Goal: Information Seeking & Learning: Learn about a topic

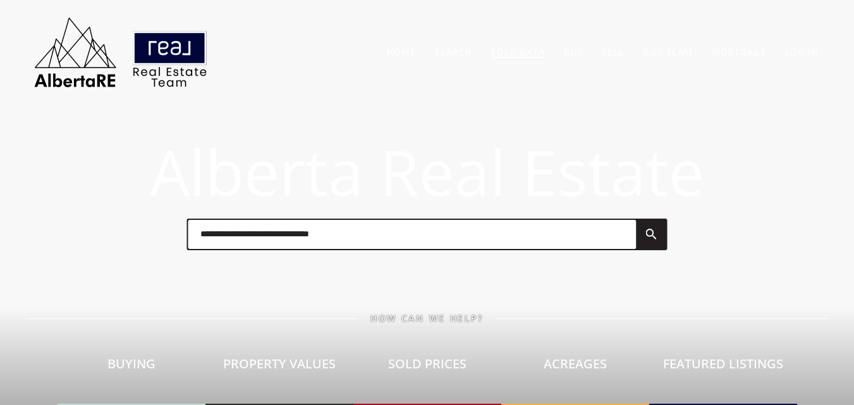
click at [533, 51] on link "Sold Data" at bounding box center [518, 52] width 54 height 12
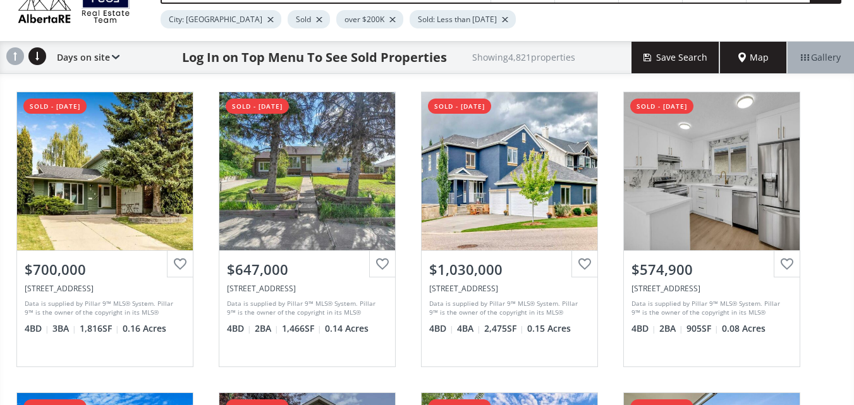
scroll to position [73, 0]
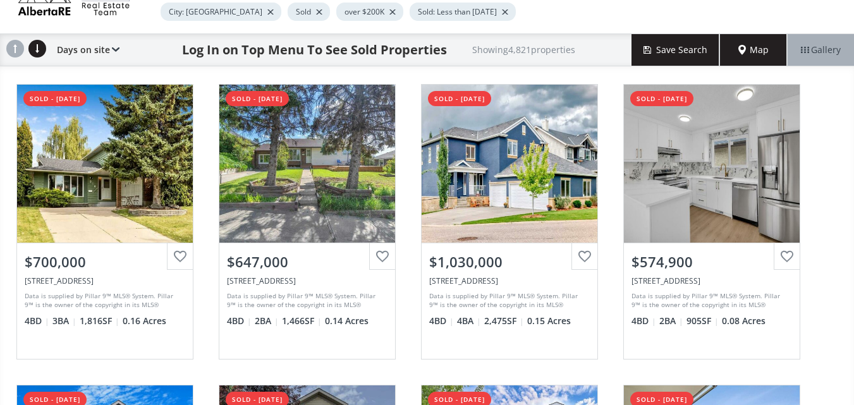
drag, startPoint x: 852, startPoint y: 114, endPoint x: 848, endPoint y: 125, distance: 11.0
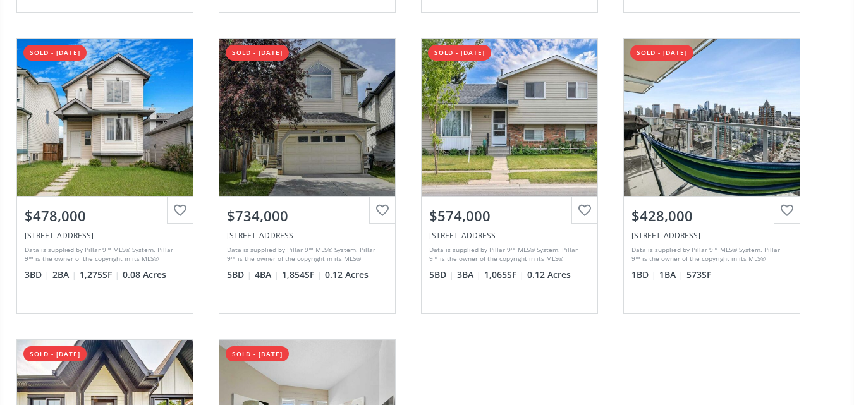
scroll to position [423, 0]
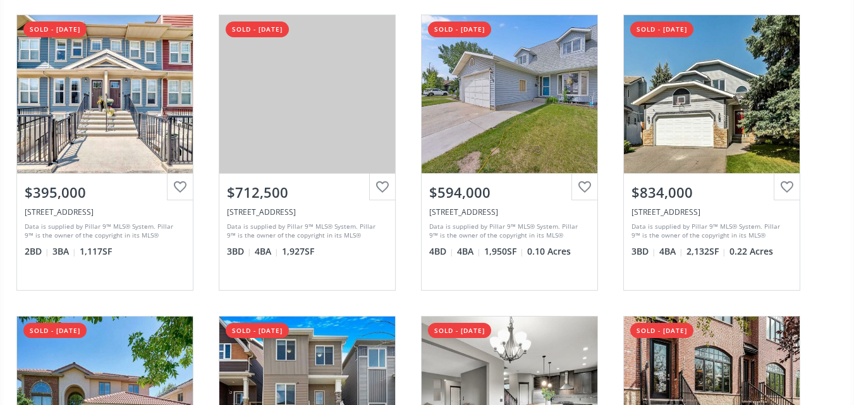
scroll to position [1352, 0]
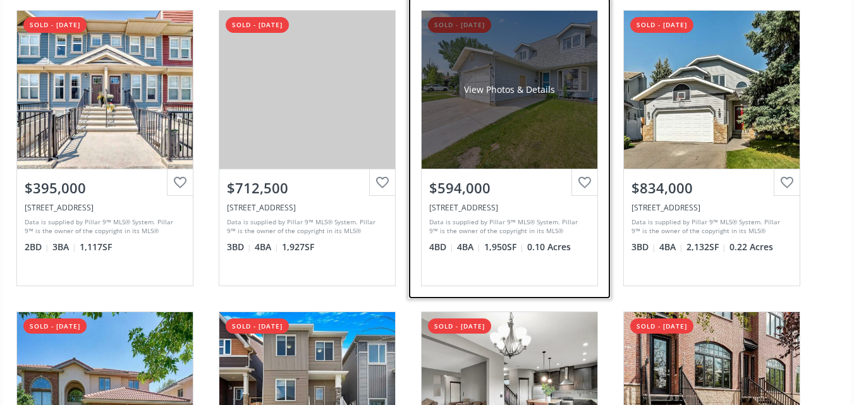
click at [492, 135] on div "View Photos & Details" at bounding box center [510, 90] width 176 height 158
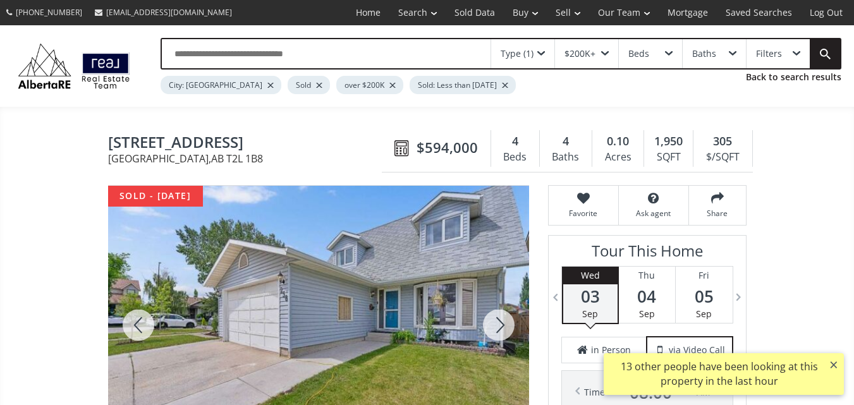
click at [492, 326] on div at bounding box center [498, 325] width 61 height 279
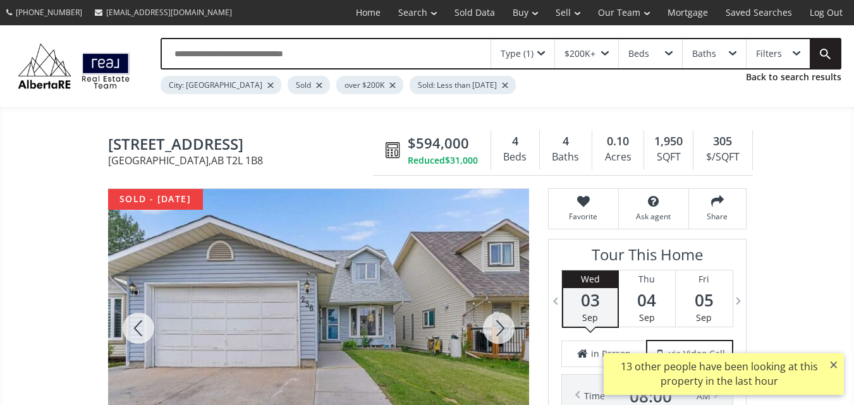
click at [492, 326] on div at bounding box center [498, 328] width 61 height 279
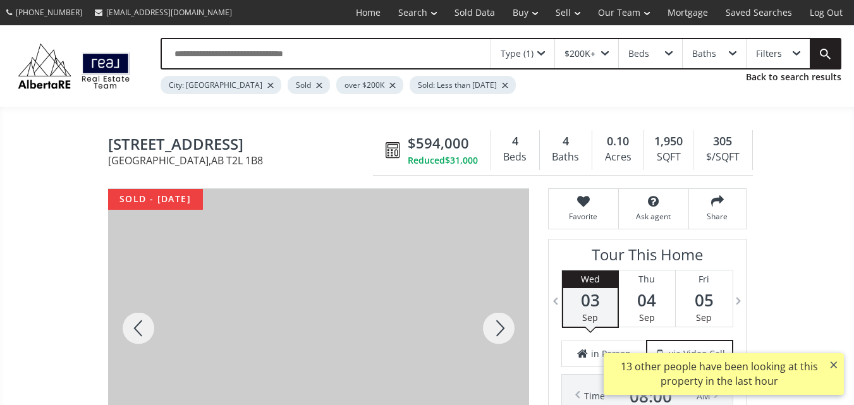
click at [492, 326] on div at bounding box center [498, 328] width 61 height 279
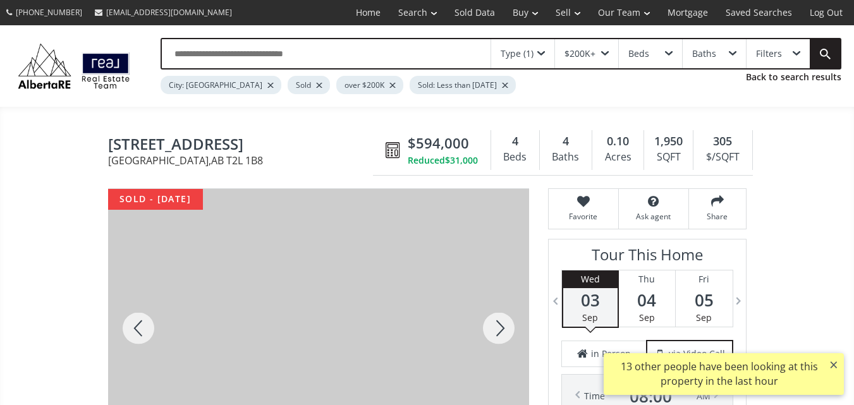
click at [492, 326] on div at bounding box center [498, 328] width 61 height 279
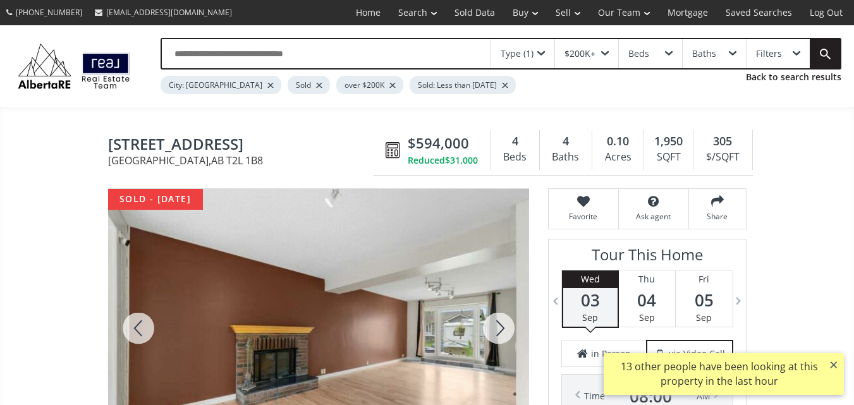
click at [492, 326] on div at bounding box center [498, 328] width 61 height 279
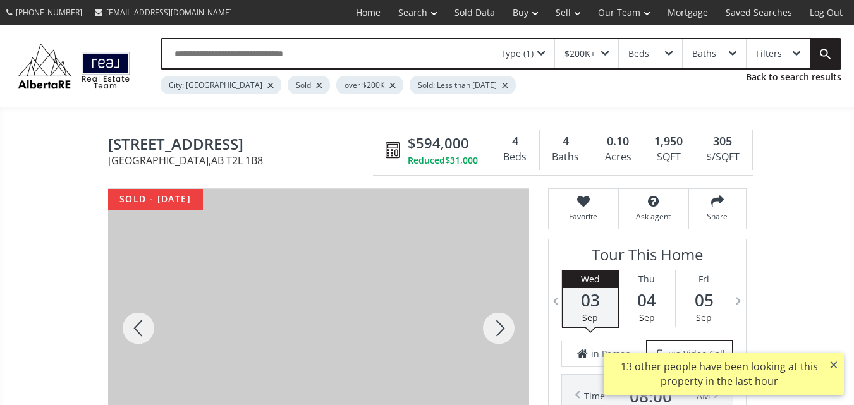
click at [492, 326] on div at bounding box center [498, 328] width 61 height 279
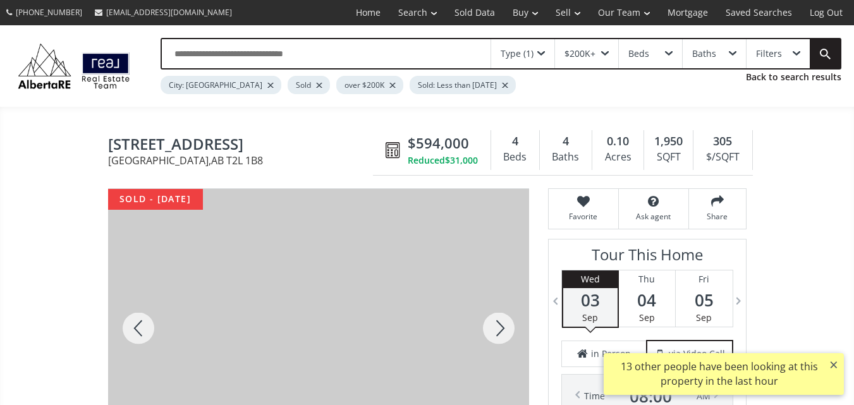
click at [492, 326] on div at bounding box center [498, 328] width 61 height 279
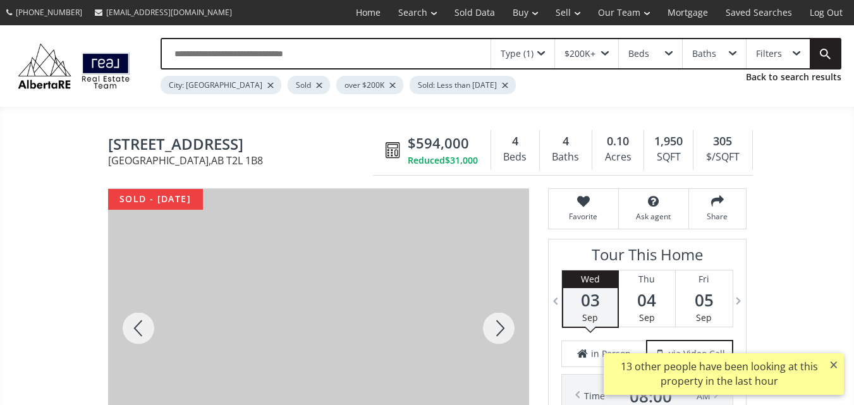
click at [492, 326] on div at bounding box center [498, 328] width 61 height 279
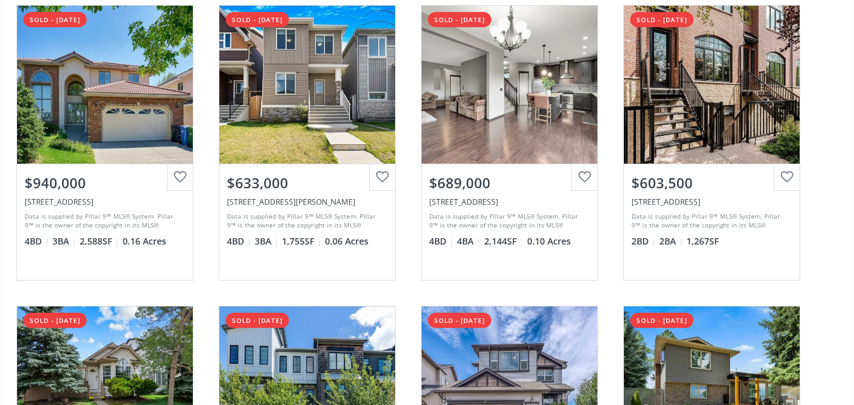
scroll to position [1653, 0]
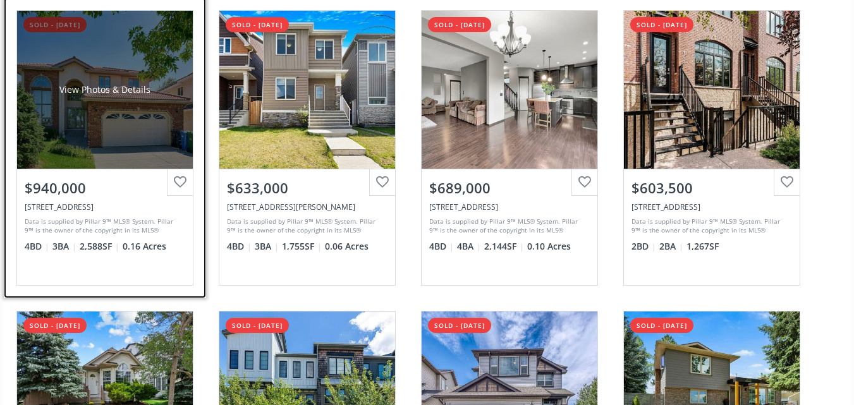
click at [139, 107] on div "View Photos & Details" at bounding box center [105, 90] width 176 height 158
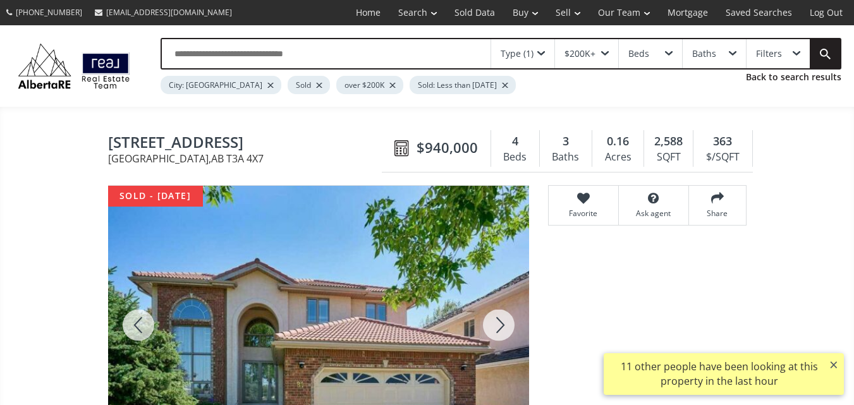
click at [497, 316] on div at bounding box center [498, 325] width 61 height 279
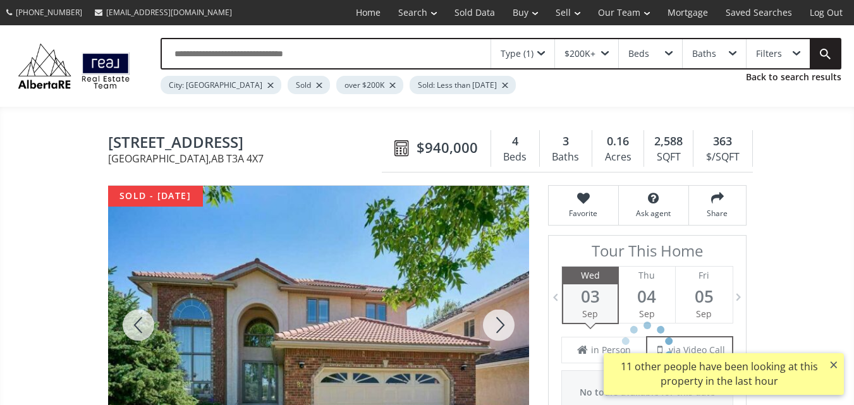
click at [497, 316] on div at bounding box center [498, 325] width 61 height 279
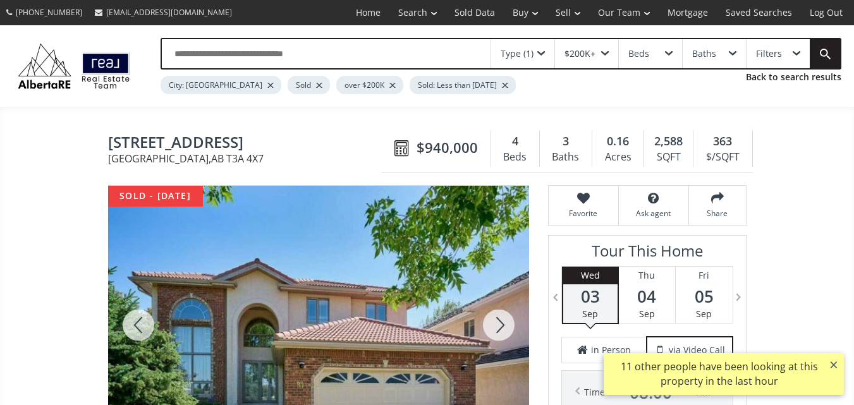
click at [497, 316] on div at bounding box center [498, 325] width 61 height 279
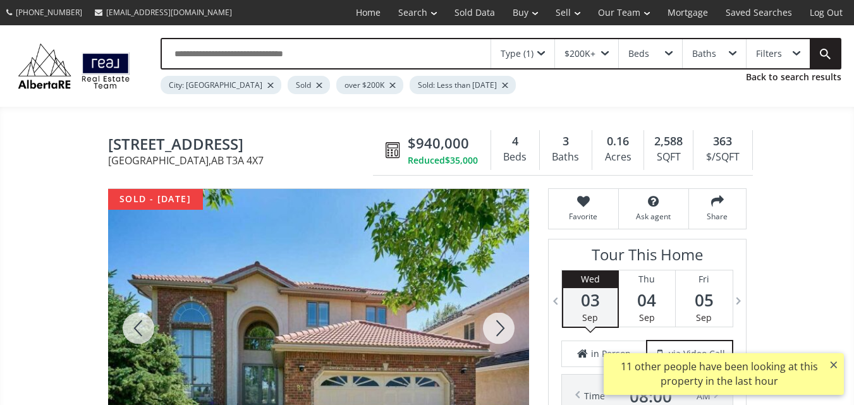
click at [497, 316] on div at bounding box center [498, 328] width 61 height 279
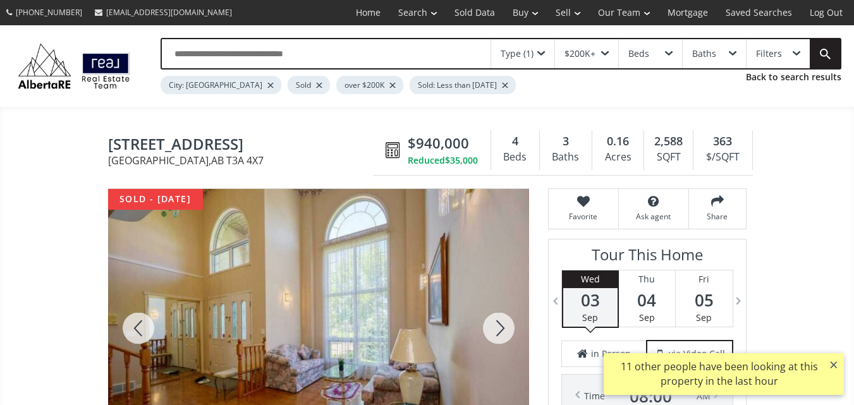
click at [497, 316] on div at bounding box center [498, 328] width 61 height 279
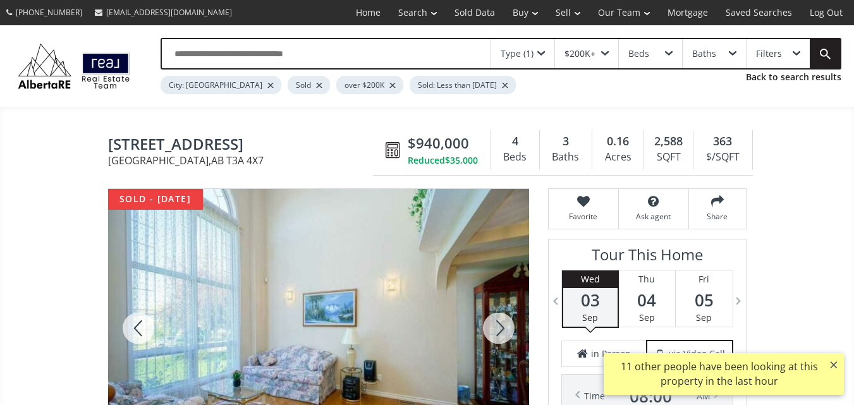
click at [497, 316] on div at bounding box center [498, 328] width 61 height 279
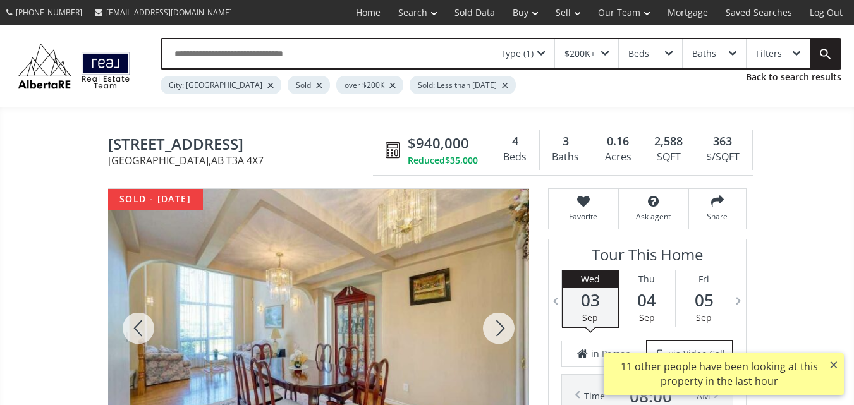
click at [497, 316] on div at bounding box center [498, 328] width 61 height 279
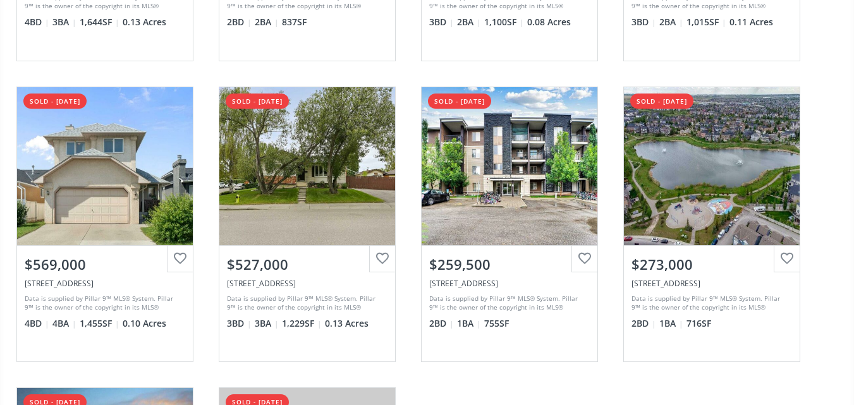
scroll to position [2797, 0]
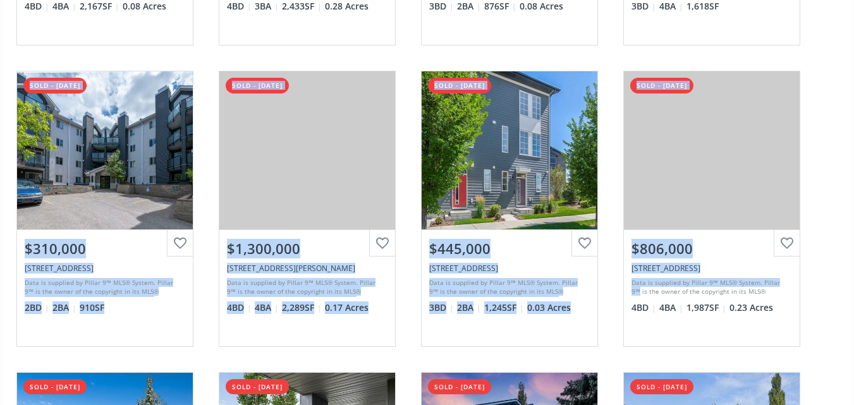
drag, startPoint x: 842, startPoint y: 283, endPoint x: 843, endPoint y: 49, distance: 234.5
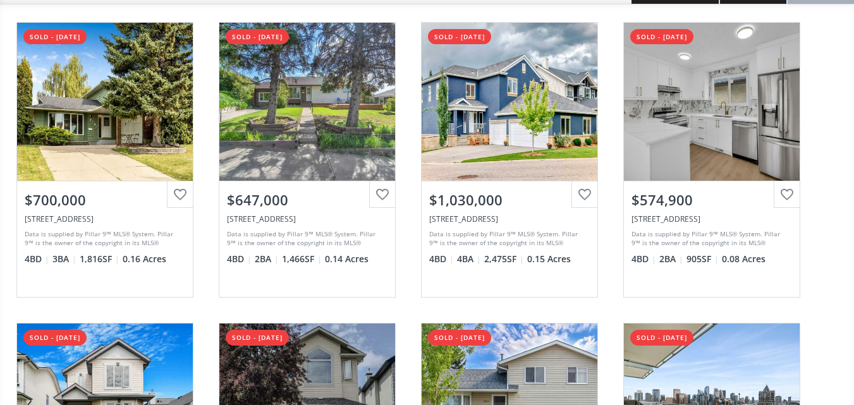
scroll to position [0, 0]
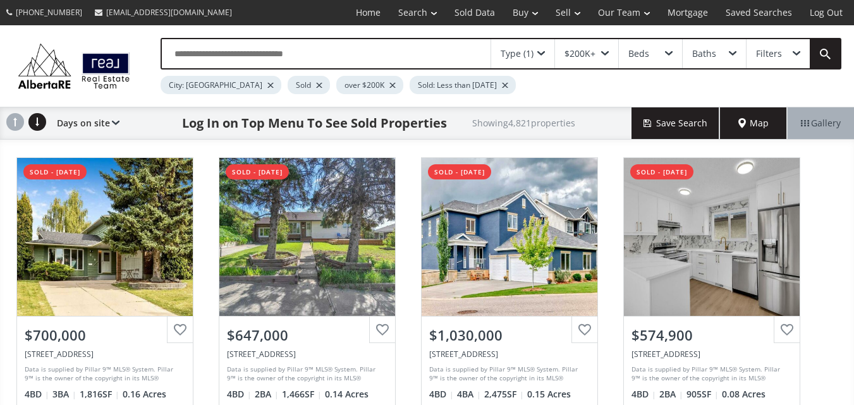
click at [316, 84] on div at bounding box center [319, 85] width 6 height 5
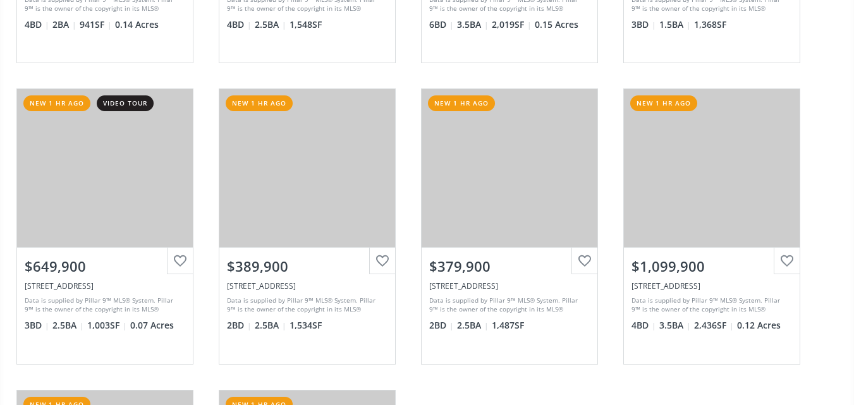
scroll to position [380, 0]
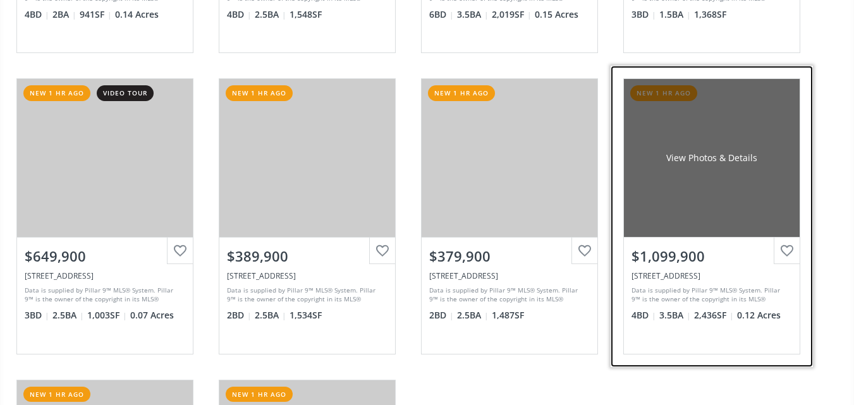
click at [717, 187] on div "View Photos & Details" at bounding box center [712, 158] width 176 height 158
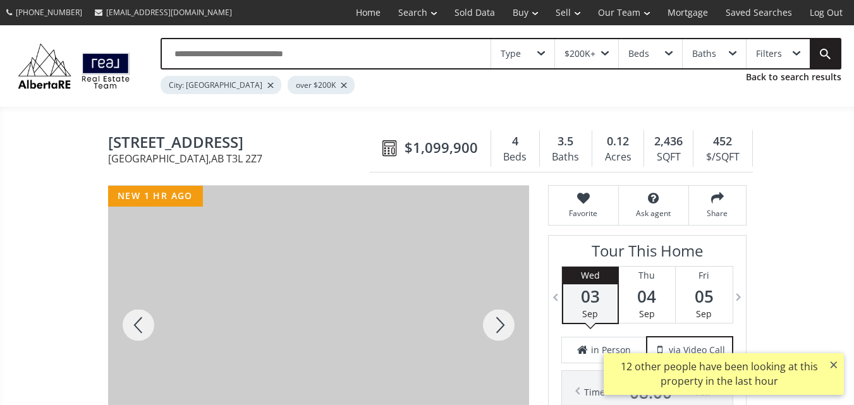
click at [503, 333] on div at bounding box center [498, 325] width 61 height 279
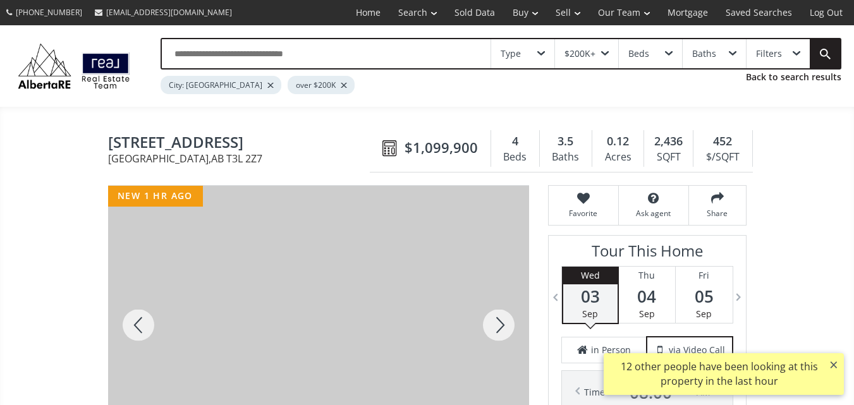
click at [503, 333] on div at bounding box center [498, 325] width 61 height 279
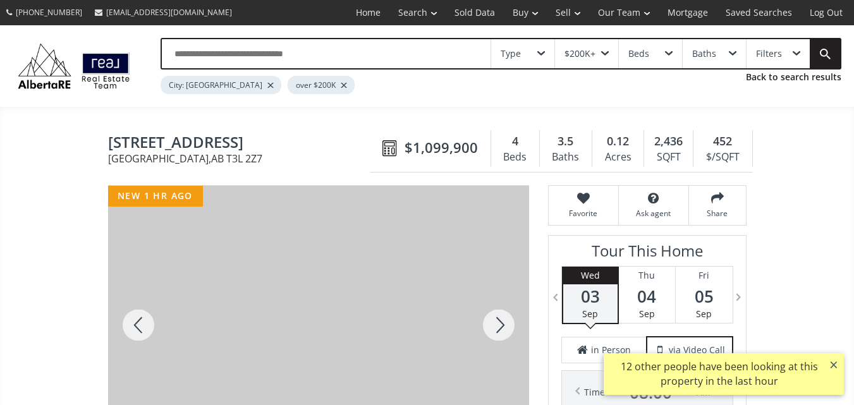
click at [503, 333] on div at bounding box center [498, 325] width 61 height 279
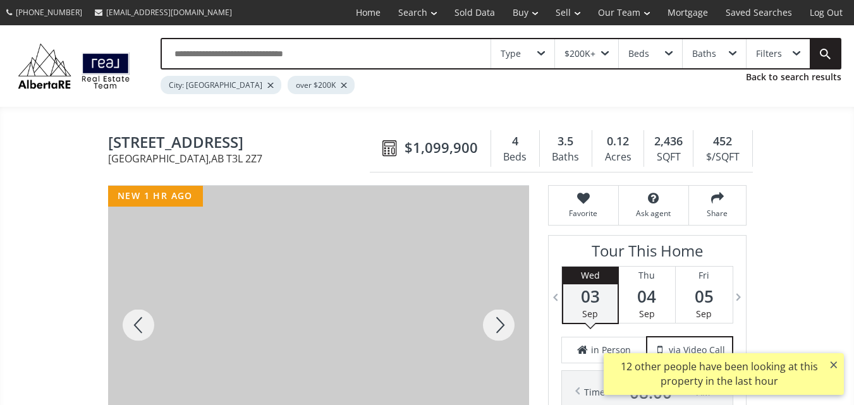
click at [503, 333] on div at bounding box center [498, 325] width 61 height 279
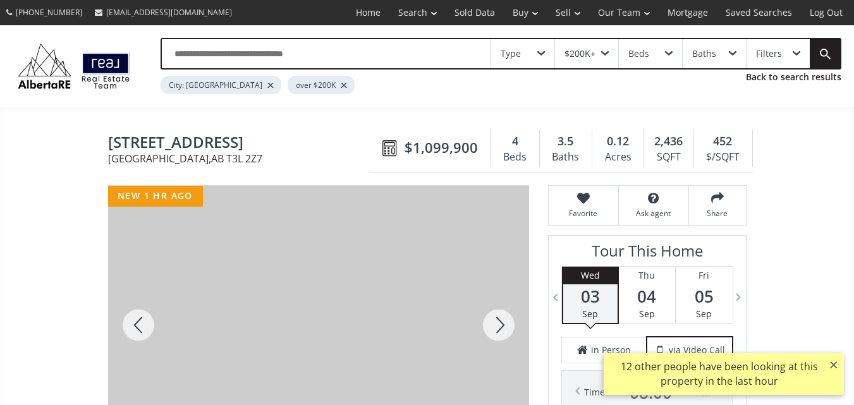
click at [503, 333] on div at bounding box center [498, 325] width 61 height 279
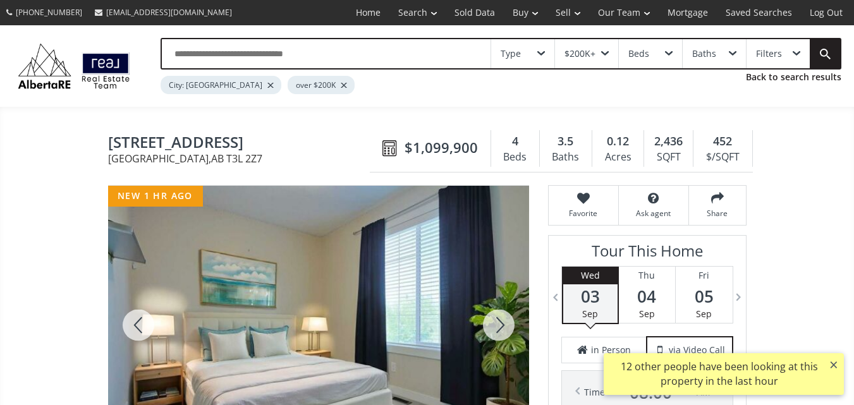
click at [503, 333] on div at bounding box center [498, 325] width 61 height 279
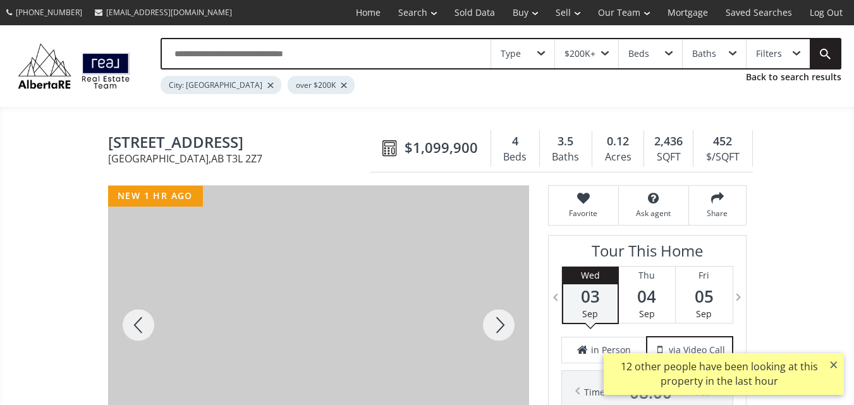
click at [503, 333] on div at bounding box center [498, 325] width 61 height 279
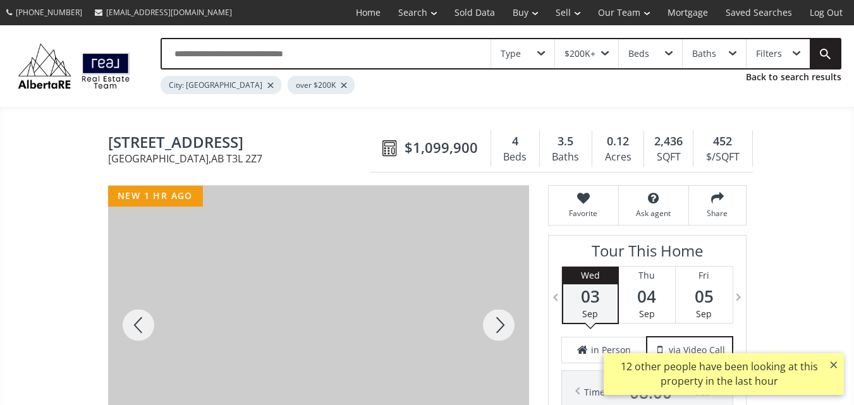
click at [503, 333] on div at bounding box center [498, 325] width 61 height 279
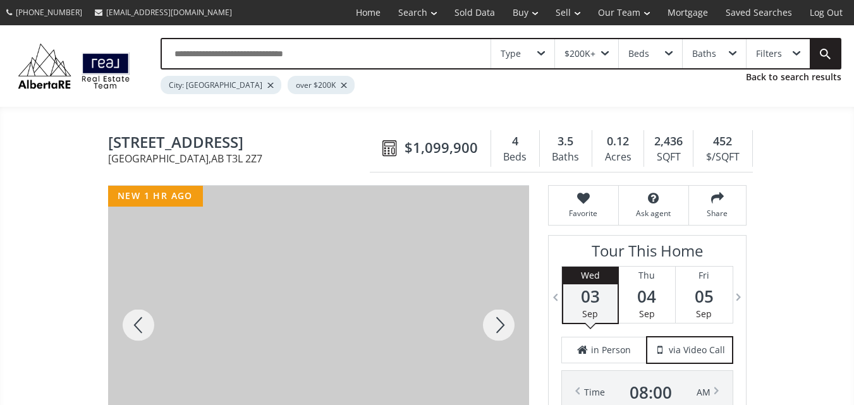
click at [503, 333] on div at bounding box center [498, 325] width 61 height 279
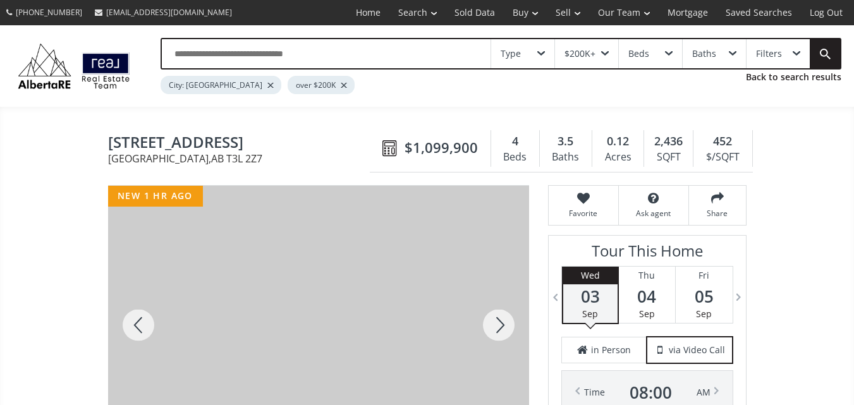
click at [503, 333] on div at bounding box center [498, 325] width 61 height 279
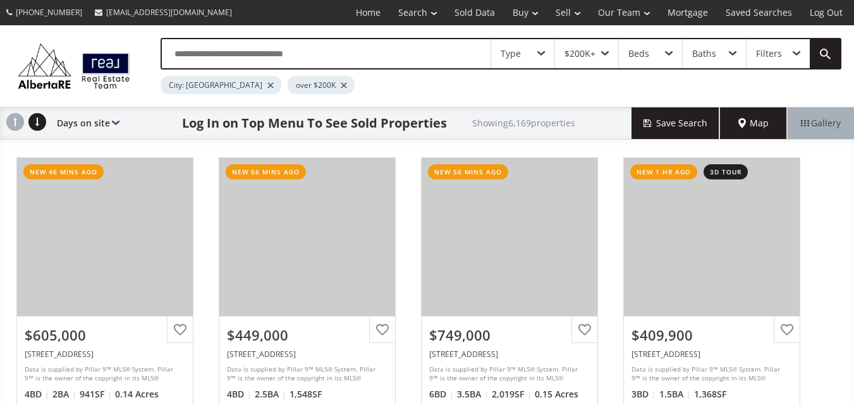
click at [362, 50] on input "text" at bounding box center [326, 53] width 329 height 29
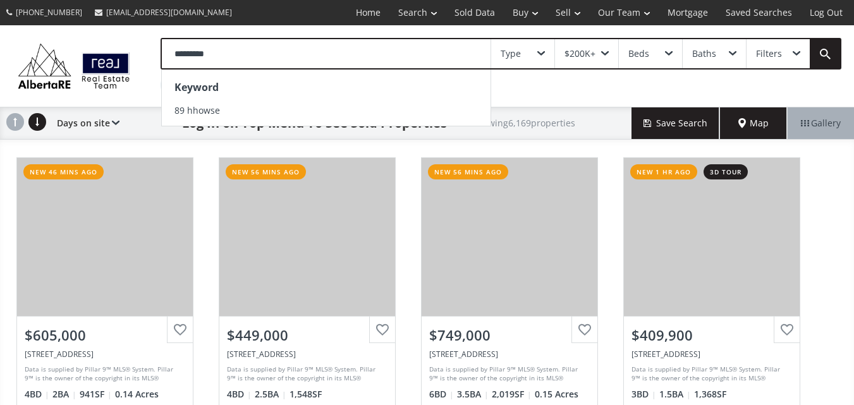
click at [192, 54] on input "*********" at bounding box center [326, 53] width 329 height 29
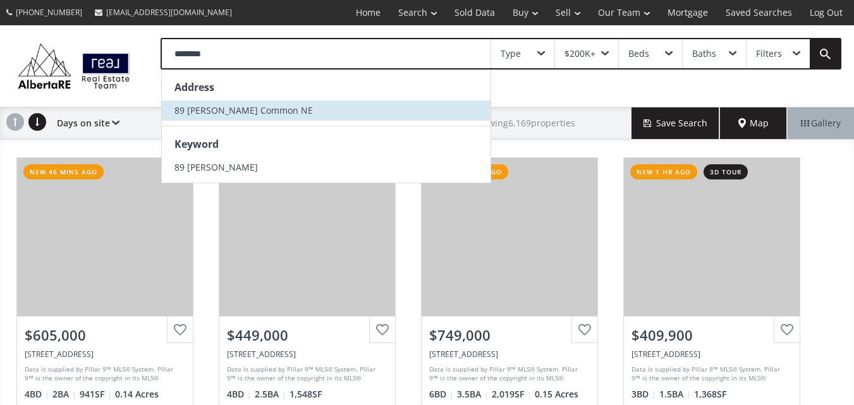
type input "********"
click at [209, 107] on span "89 [PERSON_NAME] Common NE" at bounding box center [243, 110] width 138 height 12
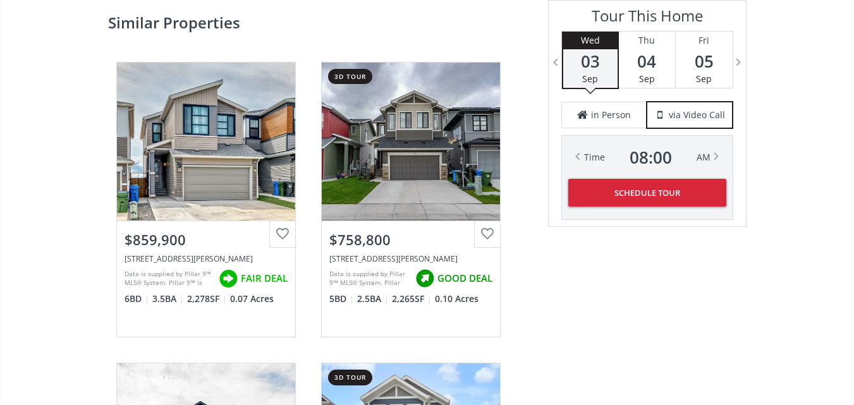
scroll to position [2207, 0]
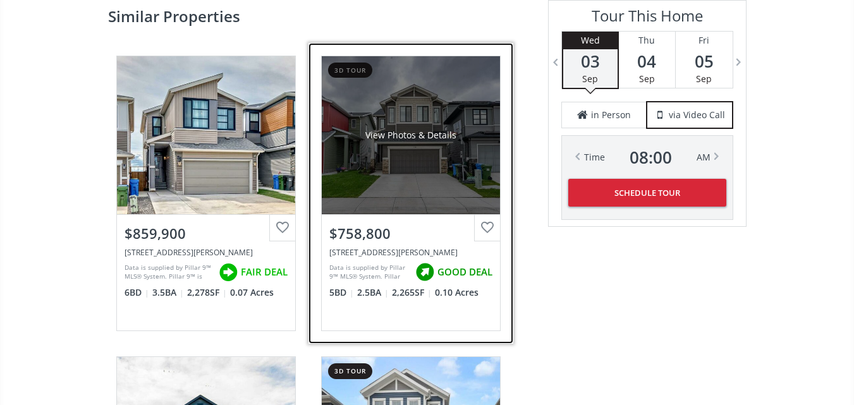
click at [422, 176] on div "View Photos & Details" at bounding box center [411, 135] width 178 height 158
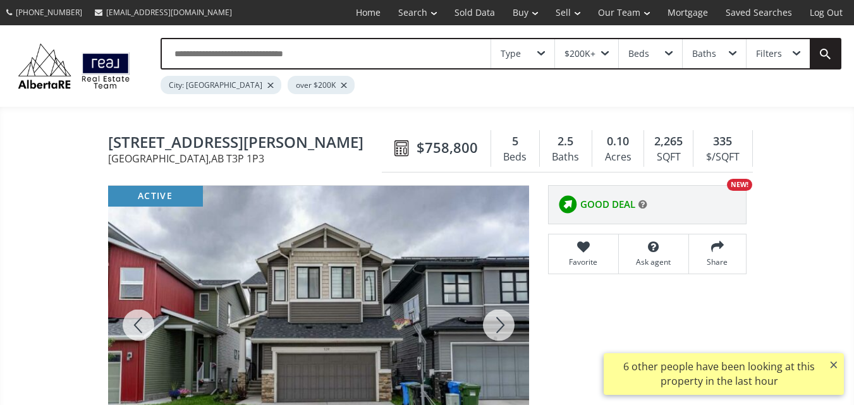
click at [492, 334] on div at bounding box center [498, 325] width 61 height 279
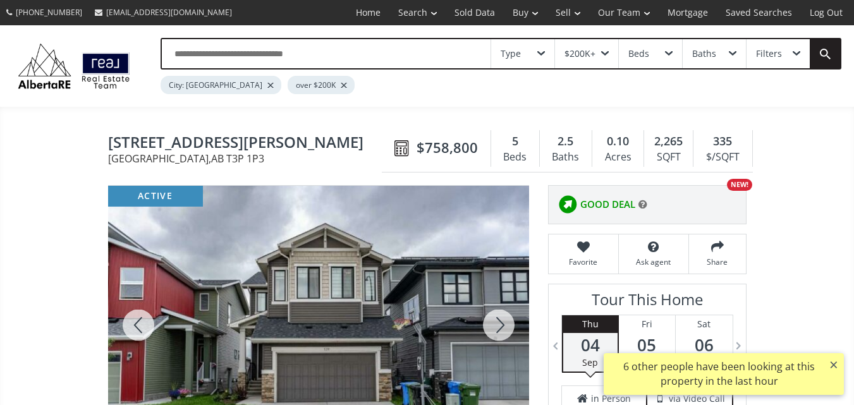
click at [492, 334] on div at bounding box center [498, 325] width 61 height 279
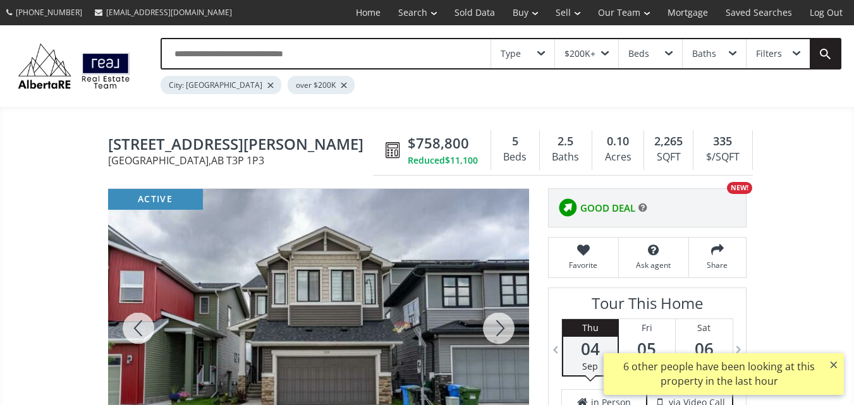
click at [492, 334] on div at bounding box center [498, 328] width 61 height 279
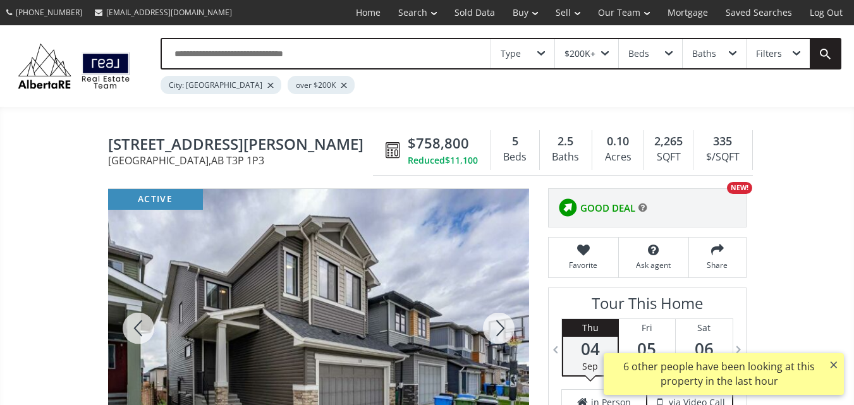
click at [492, 334] on div at bounding box center [498, 328] width 61 height 279
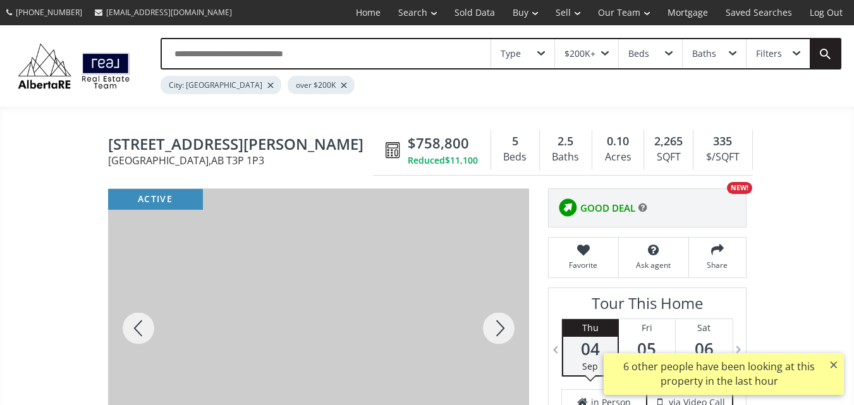
click at [492, 334] on div at bounding box center [498, 328] width 61 height 279
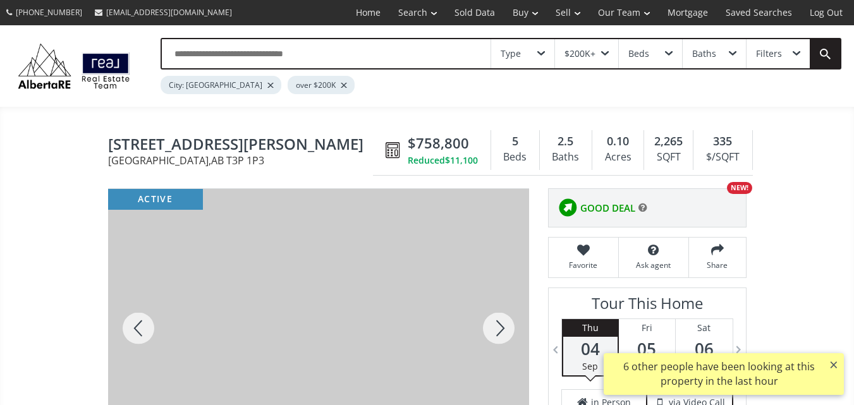
click at [492, 334] on div at bounding box center [498, 328] width 61 height 279
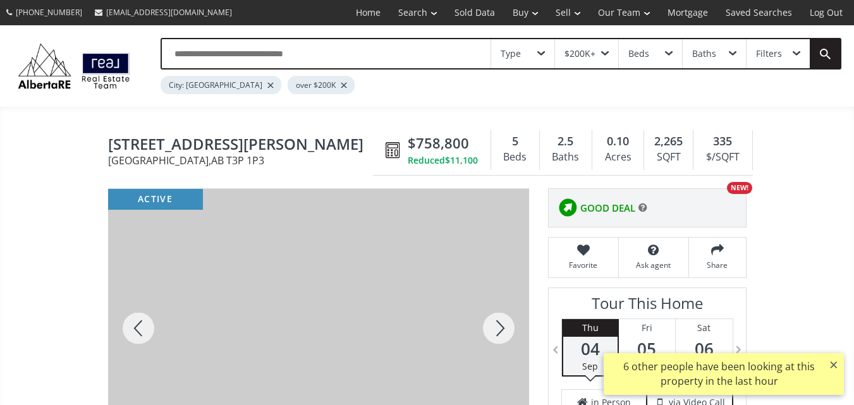
click at [492, 334] on div at bounding box center [498, 328] width 61 height 279
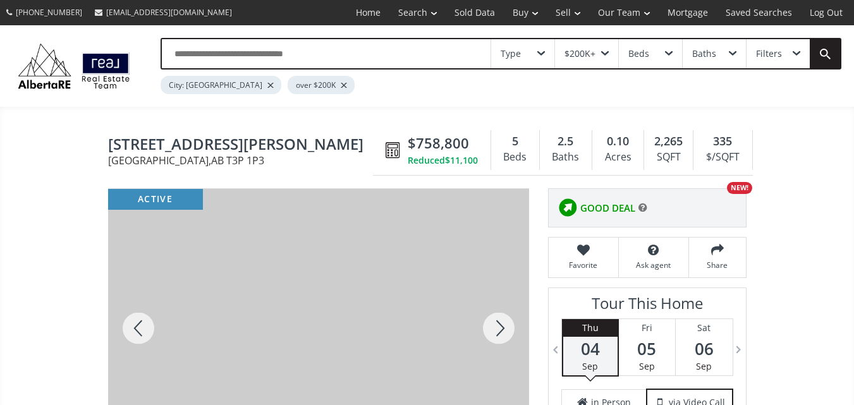
click at [492, 334] on div at bounding box center [498, 328] width 61 height 279
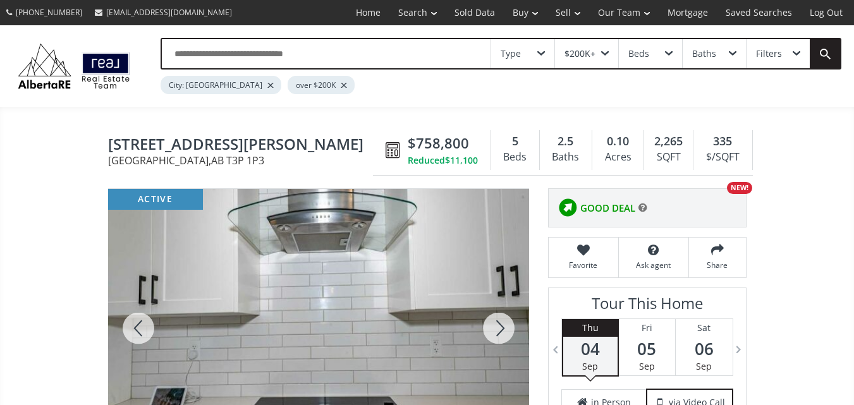
click at [492, 334] on div at bounding box center [498, 328] width 61 height 279
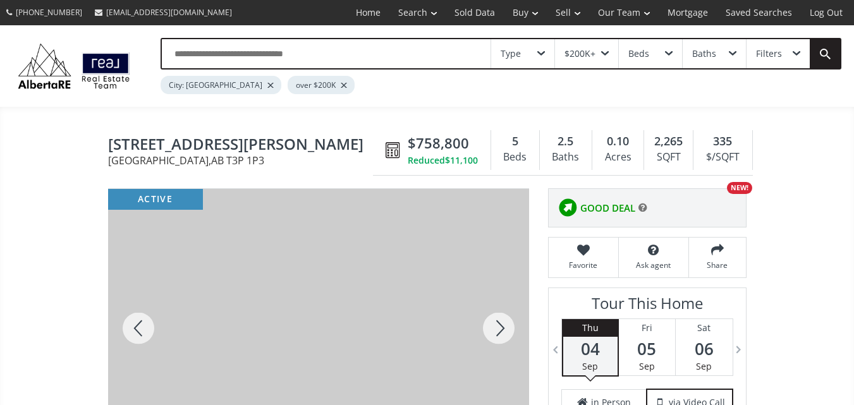
click at [492, 334] on div at bounding box center [498, 328] width 61 height 279
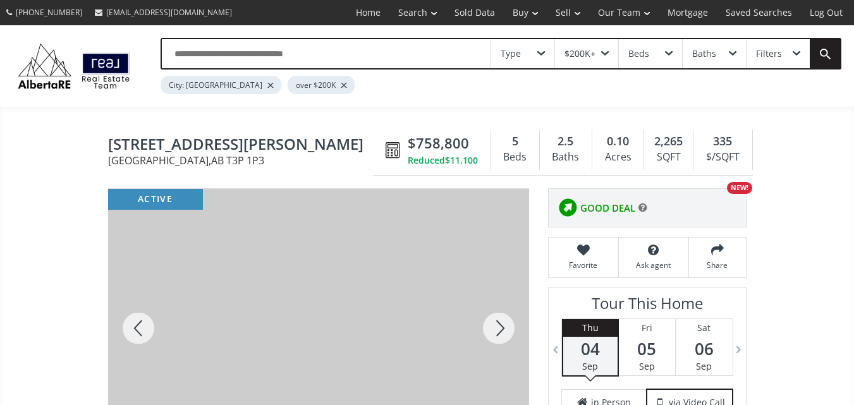
click at [492, 334] on div at bounding box center [498, 328] width 61 height 279
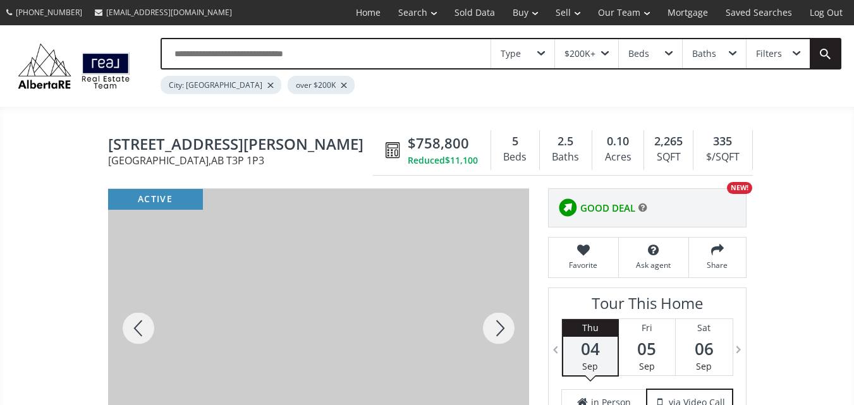
click at [492, 334] on div at bounding box center [498, 328] width 61 height 279
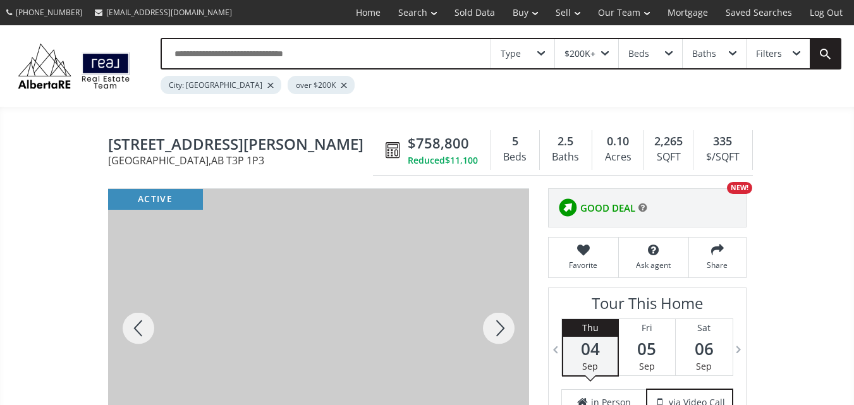
click at [492, 334] on div at bounding box center [498, 328] width 61 height 279
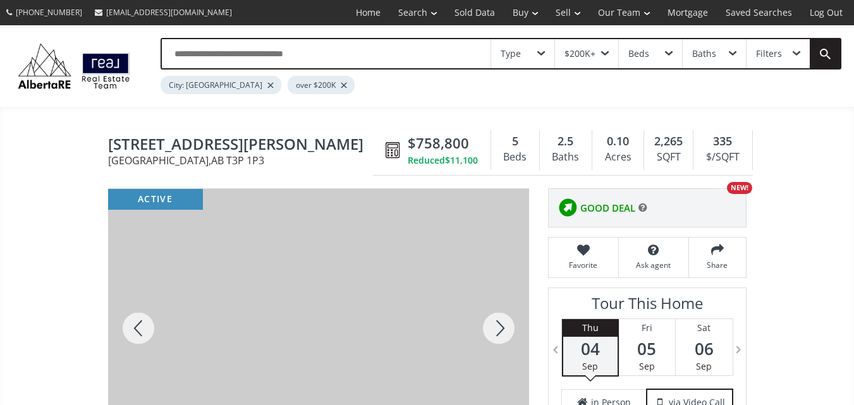
click at [492, 334] on div at bounding box center [498, 328] width 61 height 279
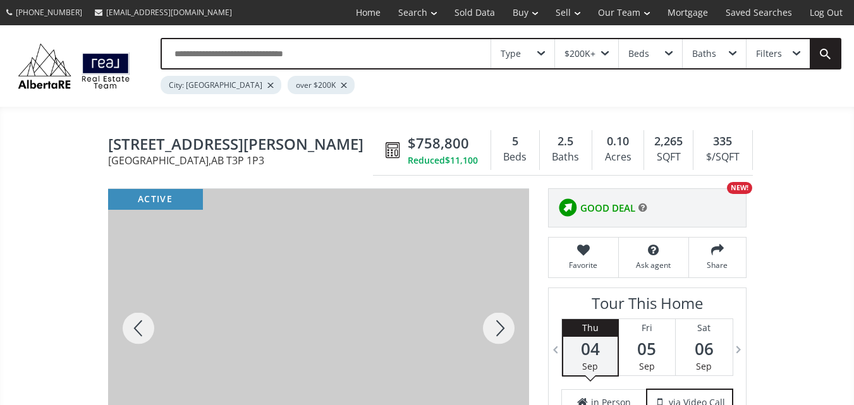
click at [492, 334] on div at bounding box center [498, 328] width 61 height 279
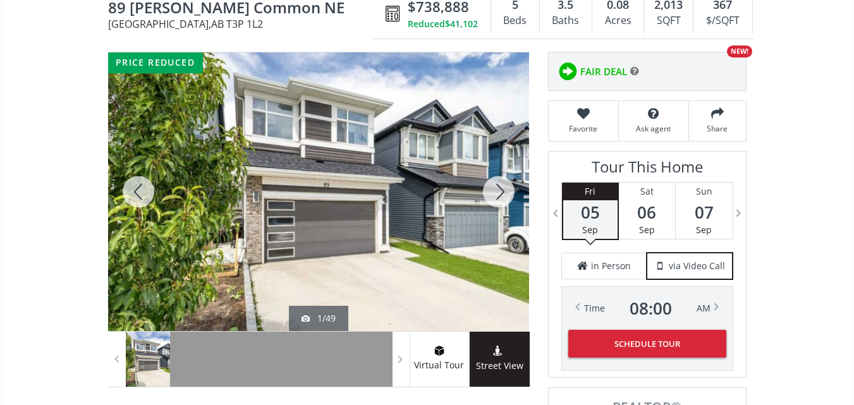
scroll to position [130, 0]
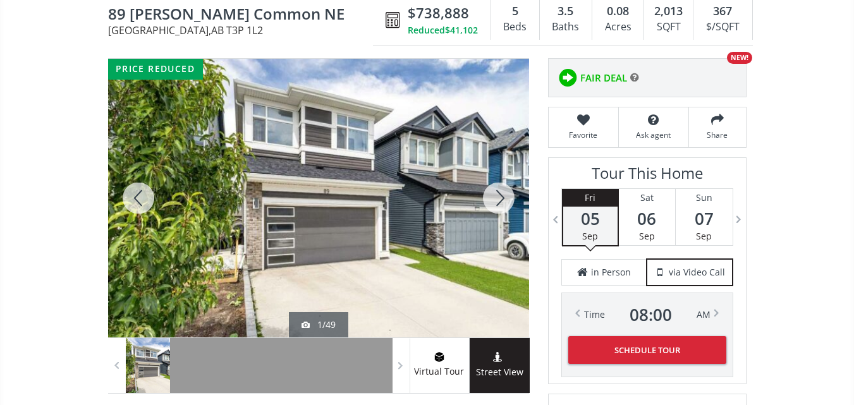
click at [150, 195] on div at bounding box center [138, 198] width 61 height 279
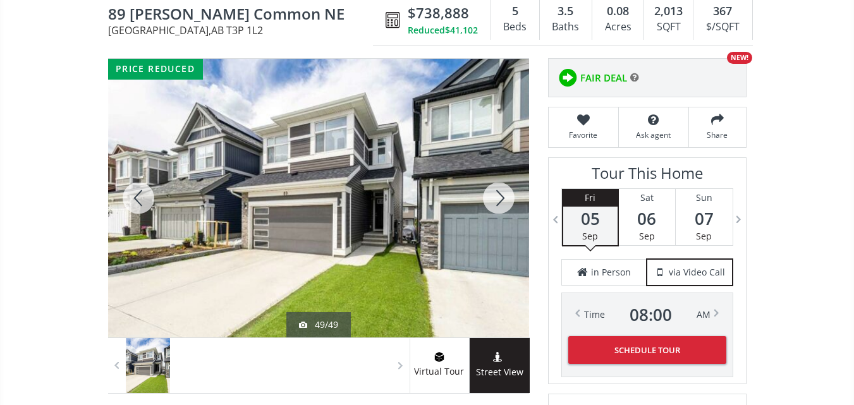
click at [150, 195] on div at bounding box center [138, 198] width 61 height 279
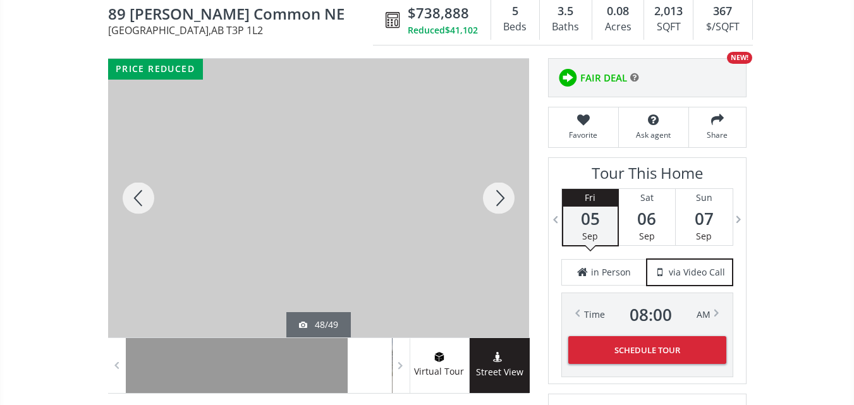
click at [150, 195] on div at bounding box center [138, 198] width 61 height 279
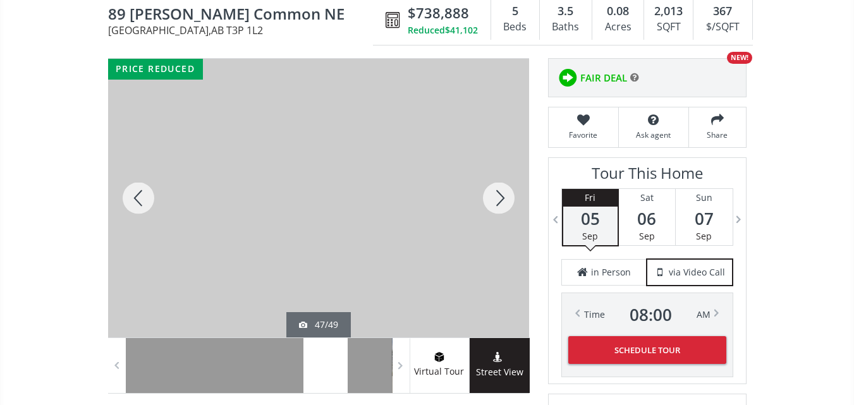
click at [150, 195] on div at bounding box center [138, 198] width 61 height 279
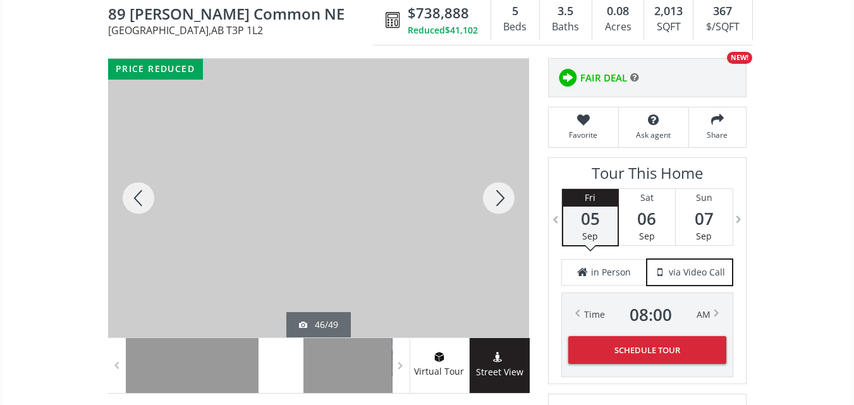
click at [150, 195] on div at bounding box center [138, 198] width 61 height 279
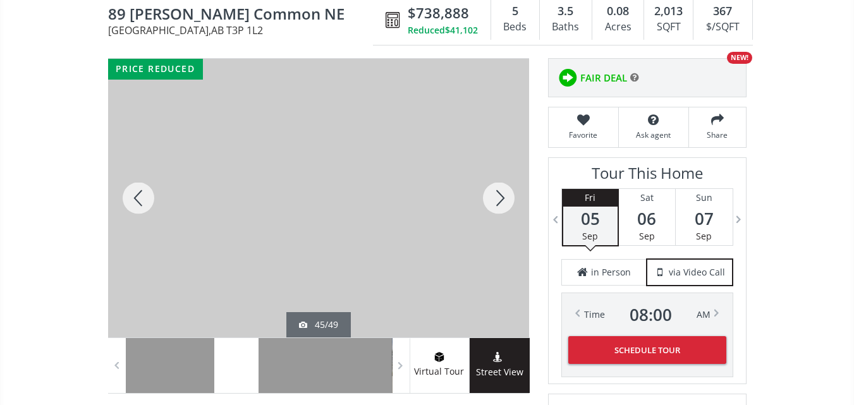
click at [150, 195] on div at bounding box center [138, 198] width 61 height 279
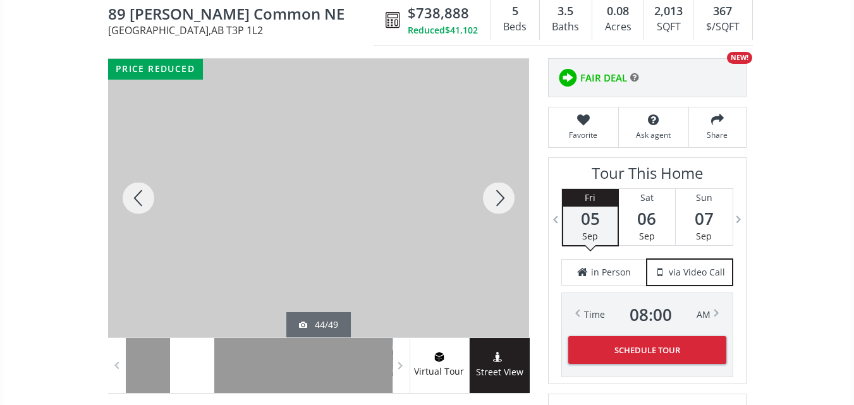
click at [150, 195] on div at bounding box center [138, 198] width 61 height 279
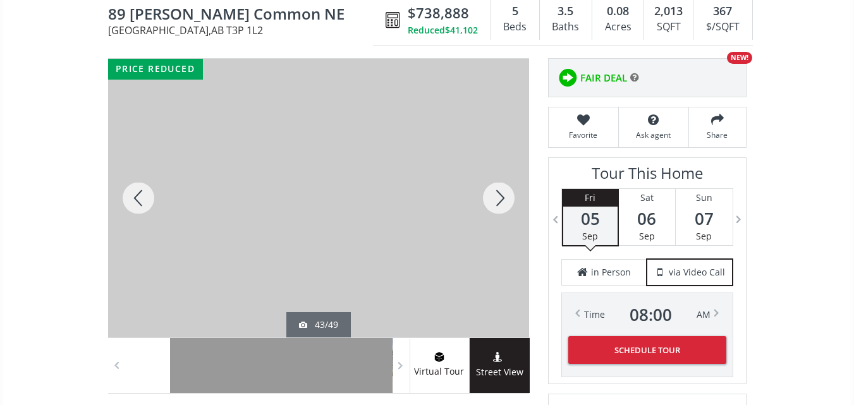
click at [150, 195] on div at bounding box center [138, 198] width 61 height 279
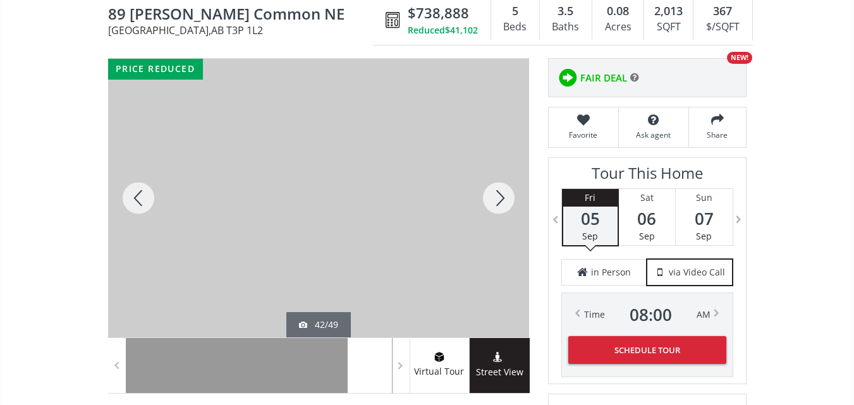
click at [150, 195] on div at bounding box center [138, 198] width 61 height 279
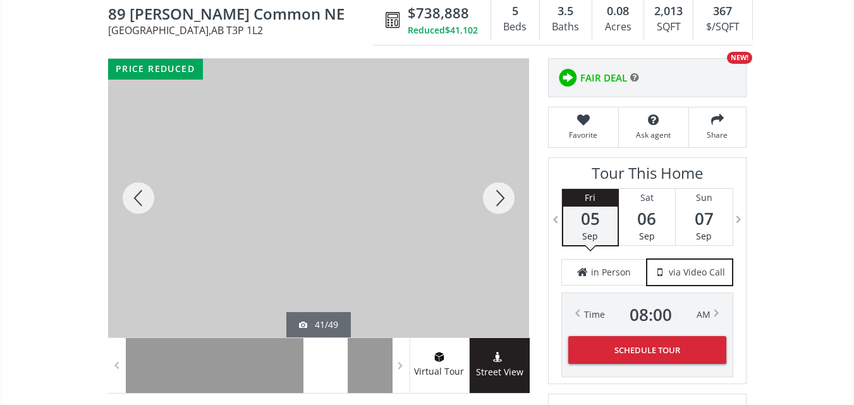
click at [150, 195] on div at bounding box center [138, 198] width 61 height 279
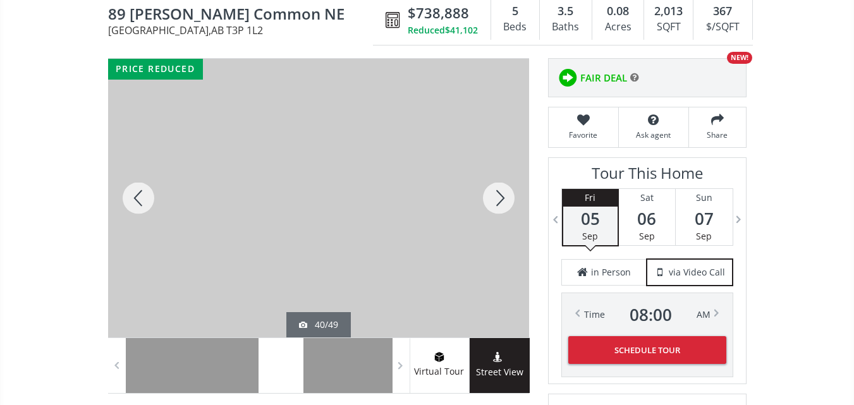
click at [150, 195] on div at bounding box center [138, 198] width 61 height 279
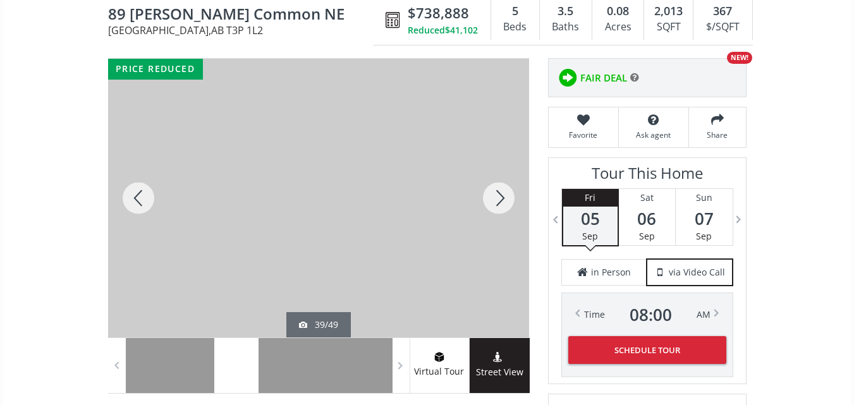
click at [150, 195] on div at bounding box center [138, 198] width 61 height 279
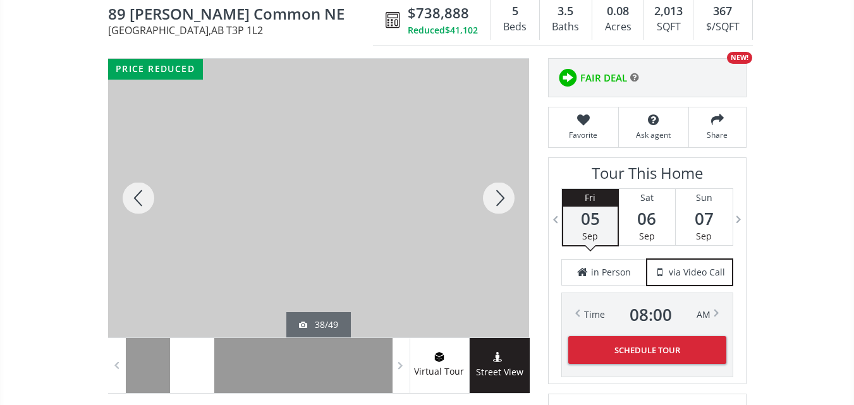
click at [150, 195] on div at bounding box center [138, 198] width 61 height 279
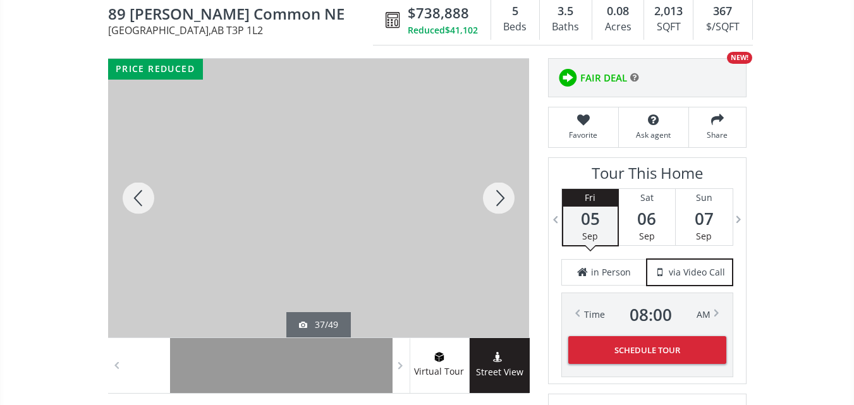
click at [150, 195] on div at bounding box center [138, 198] width 61 height 279
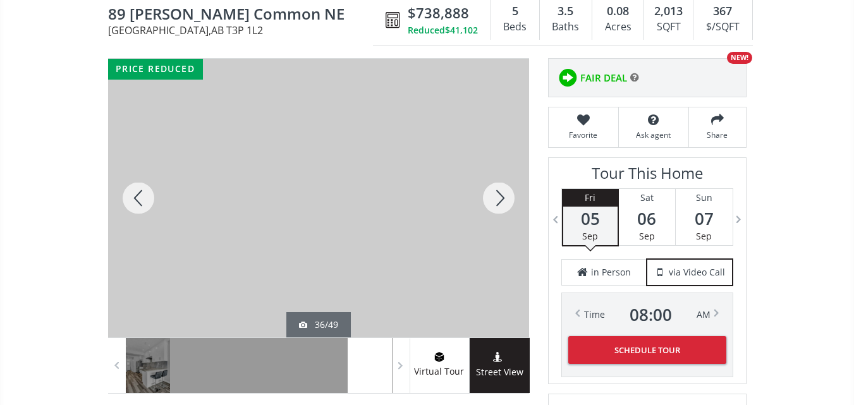
click at [150, 195] on div at bounding box center [138, 198] width 61 height 279
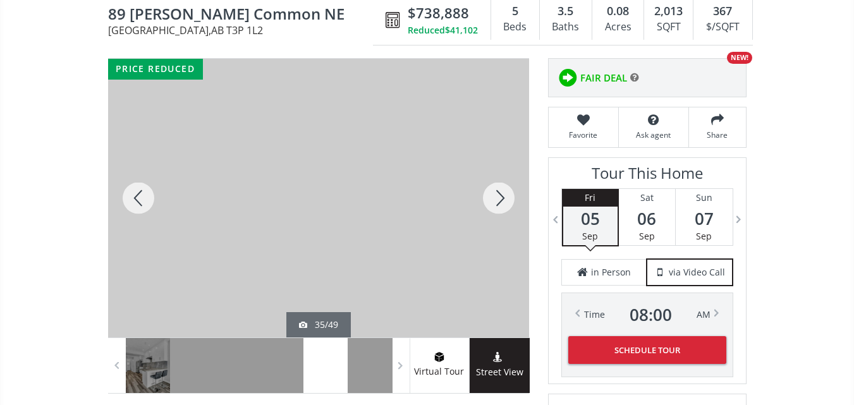
click at [150, 195] on div at bounding box center [138, 198] width 61 height 279
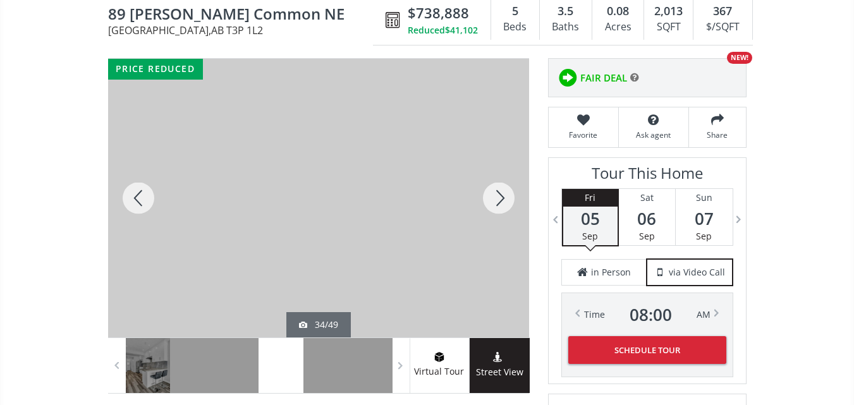
click at [150, 195] on div at bounding box center [138, 198] width 61 height 279
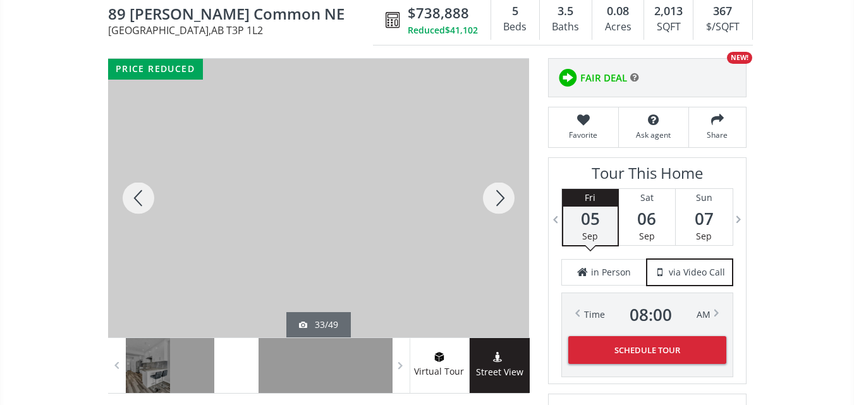
click at [150, 195] on div at bounding box center [138, 198] width 61 height 279
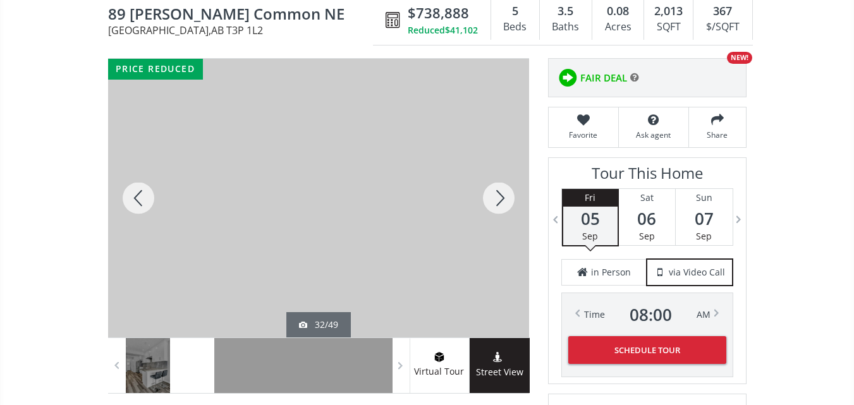
click at [150, 195] on div at bounding box center [138, 198] width 61 height 279
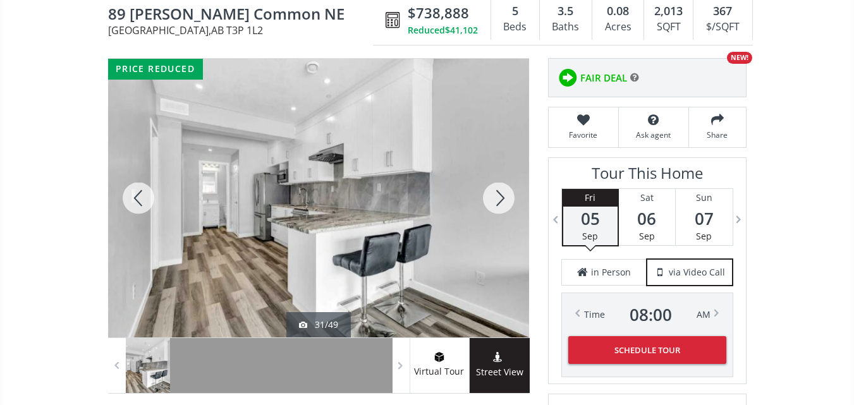
click at [150, 195] on div at bounding box center [138, 198] width 61 height 279
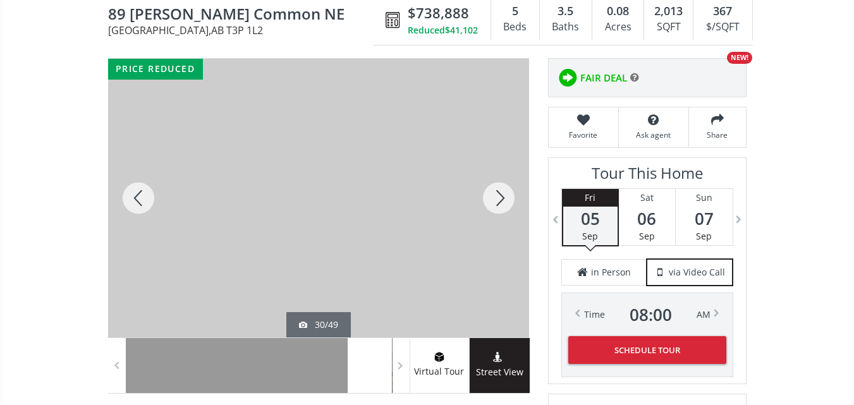
click at [150, 195] on div at bounding box center [138, 198] width 61 height 279
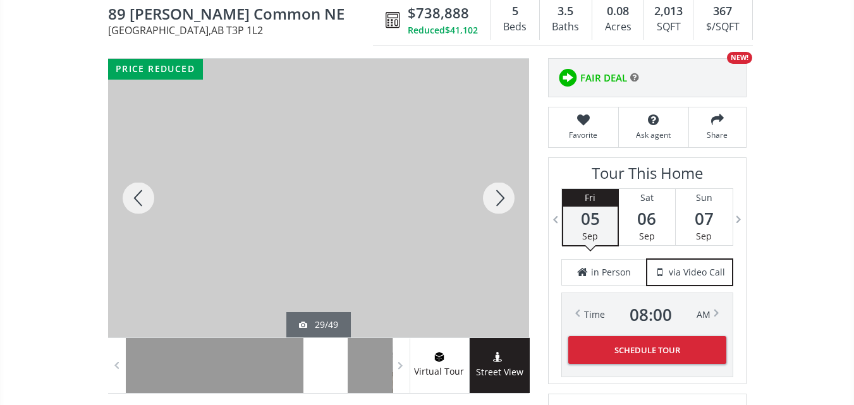
click at [150, 195] on div at bounding box center [138, 198] width 61 height 279
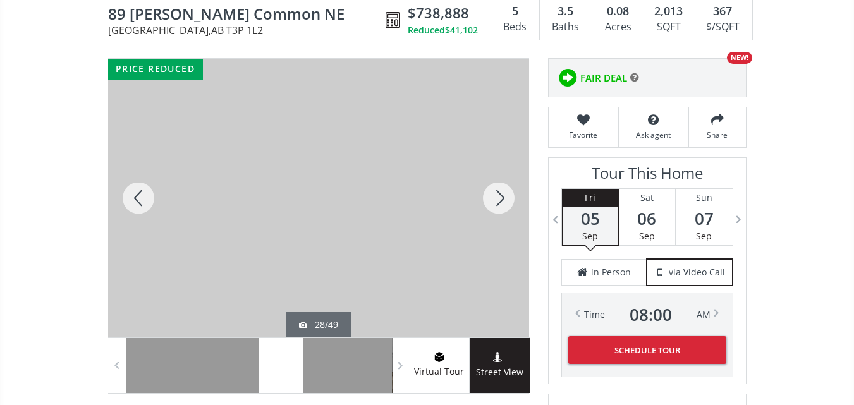
click at [150, 195] on div at bounding box center [138, 198] width 61 height 279
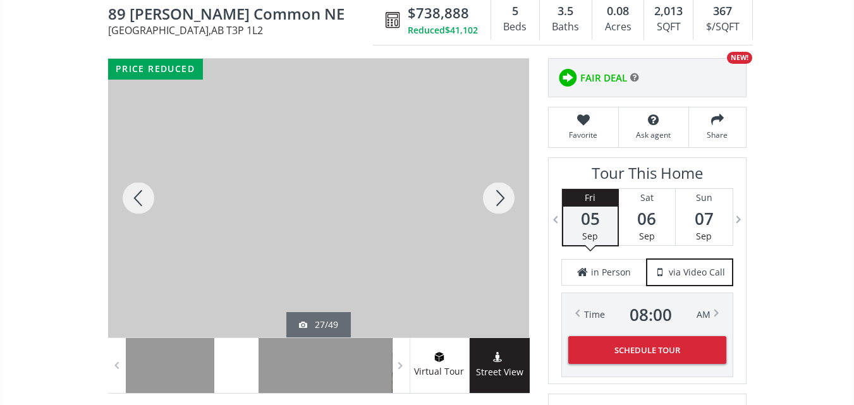
click at [150, 195] on div at bounding box center [138, 198] width 61 height 279
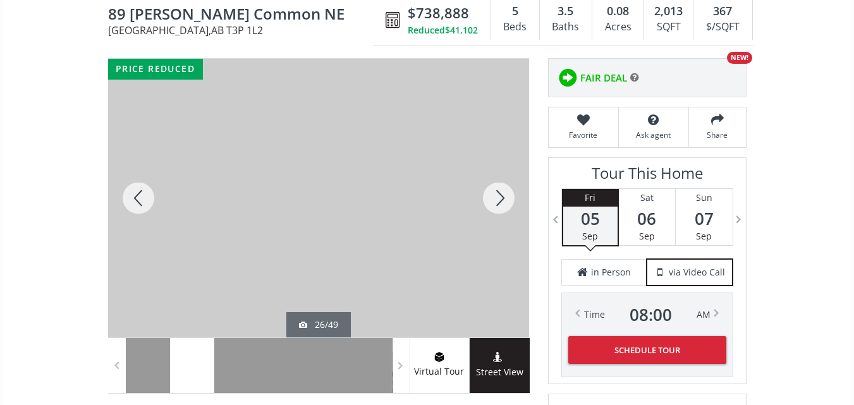
click at [150, 195] on div at bounding box center [138, 198] width 61 height 279
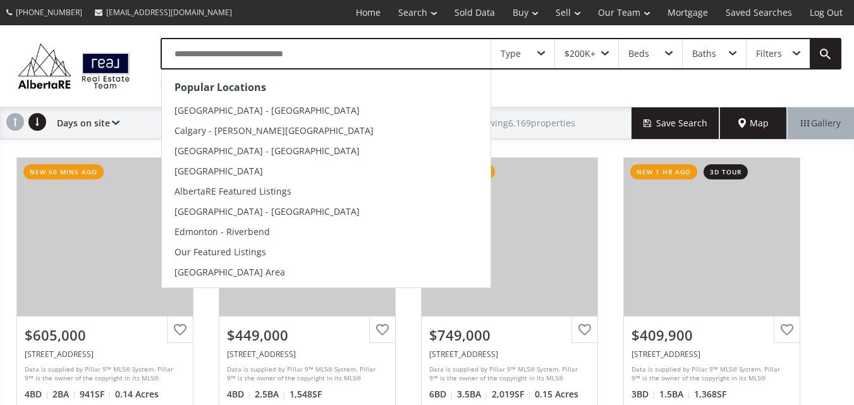
click at [366, 53] on input "text" at bounding box center [326, 53] width 329 height 29
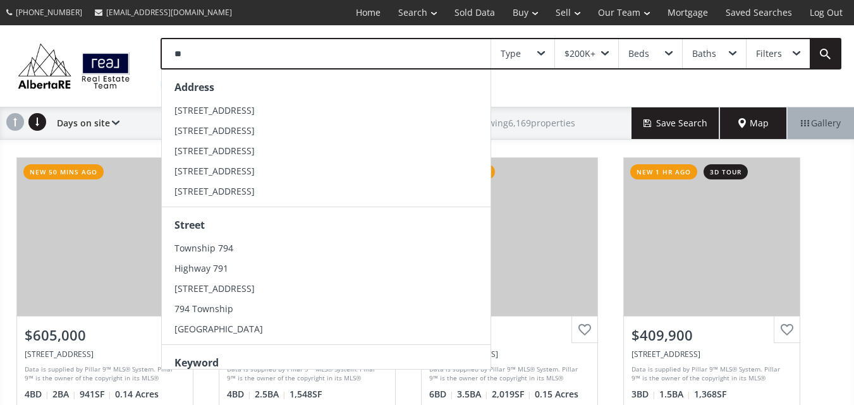
type input "*"
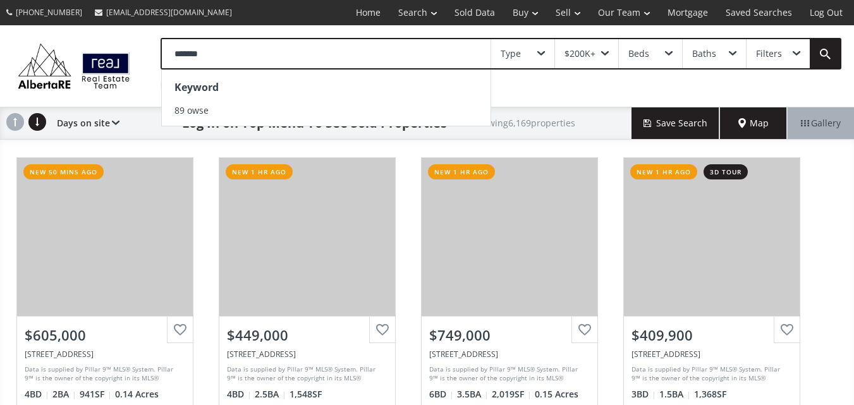
click at [188, 56] on input "*******" at bounding box center [326, 53] width 329 height 29
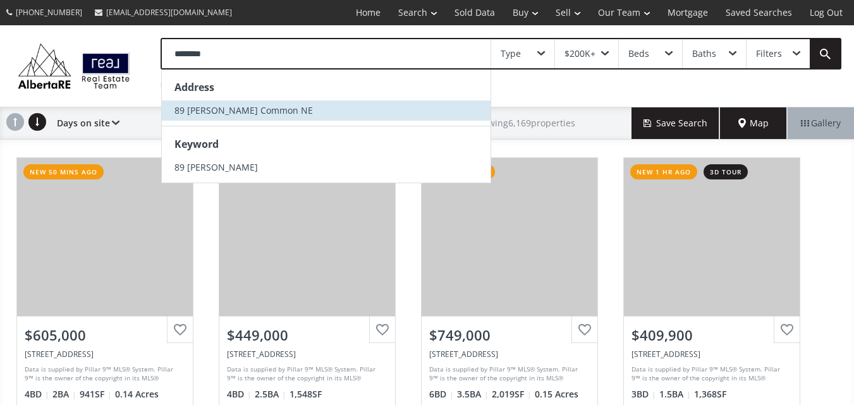
type input "********"
click at [210, 108] on span "89 [PERSON_NAME] Common NE" at bounding box center [243, 110] width 138 height 12
